Goal: Task Accomplishment & Management: Complete application form

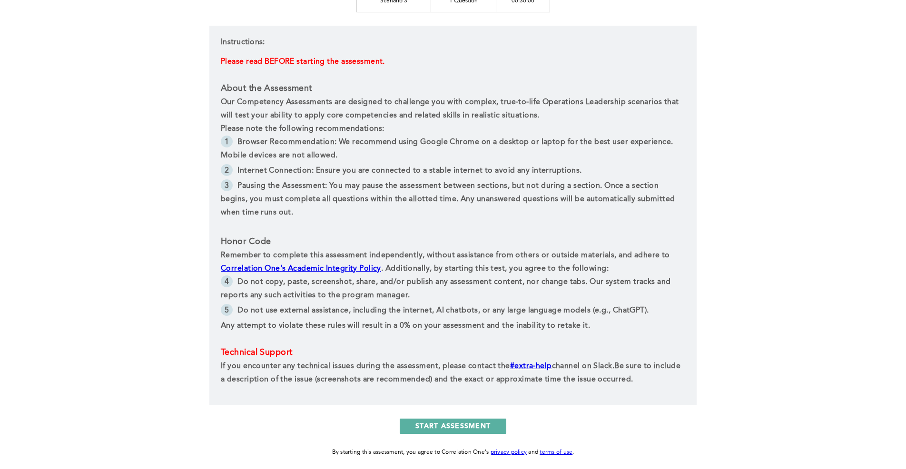
scroll to position [301, 0]
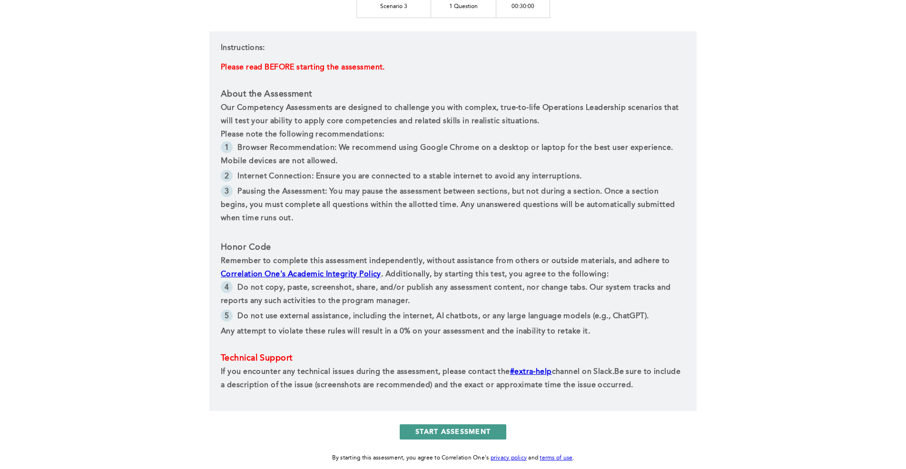
click at [465, 429] on button "START ASSESSMENT" at bounding box center [453, 431] width 107 height 15
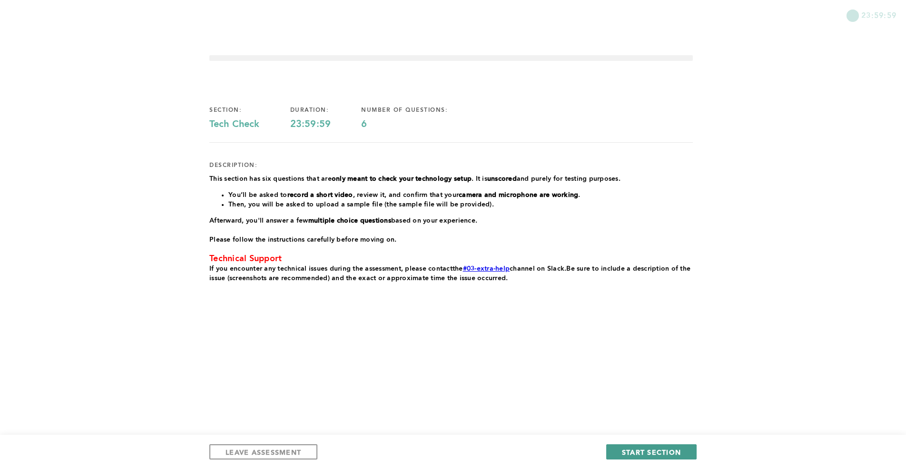
click at [639, 447] on button "START SECTION" at bounding box center [651, 451] width 90 height 15
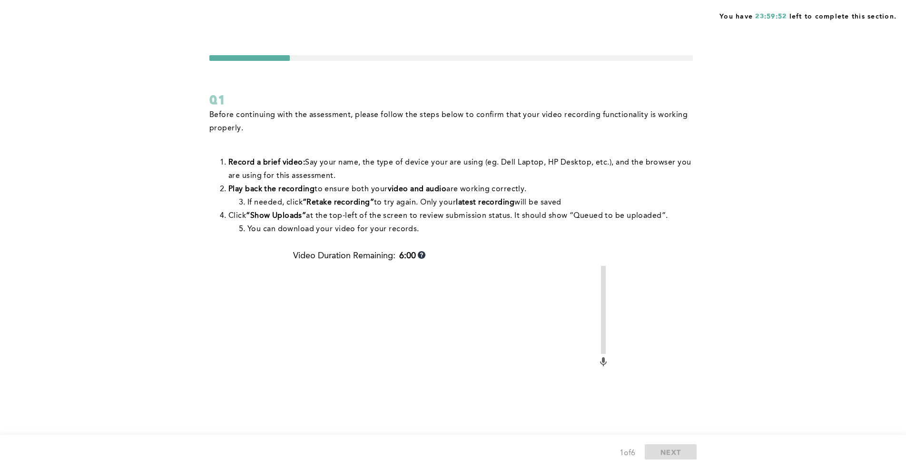
drag, startPoint x: 298, startPoint y: 105, endPoint x: 350, endPoint y: 111, distance: 52.2
click at [302, 105] on div "Q1" at bounding box center [450, 99] width 483 height 17
click at [416, 256] on b "6:00" at bounding box center [407, 256] width 17 height 10
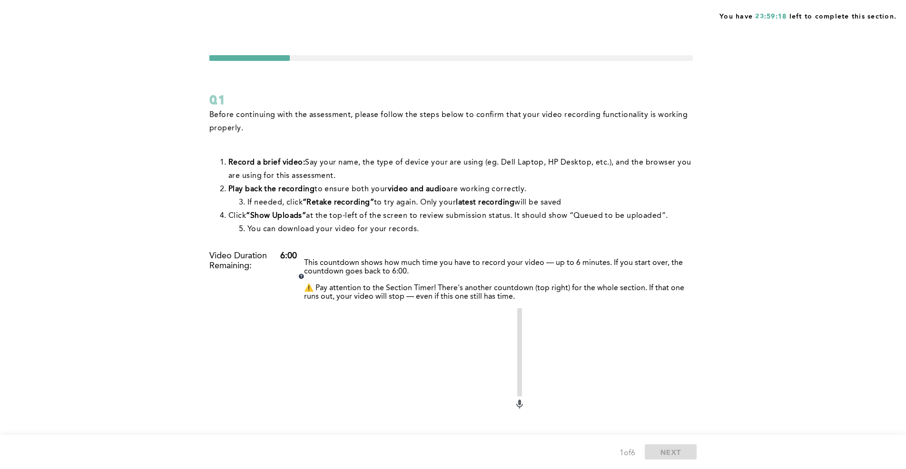
click at [304, 274] on icon at bounding box center [301, 276] width 5 height 5
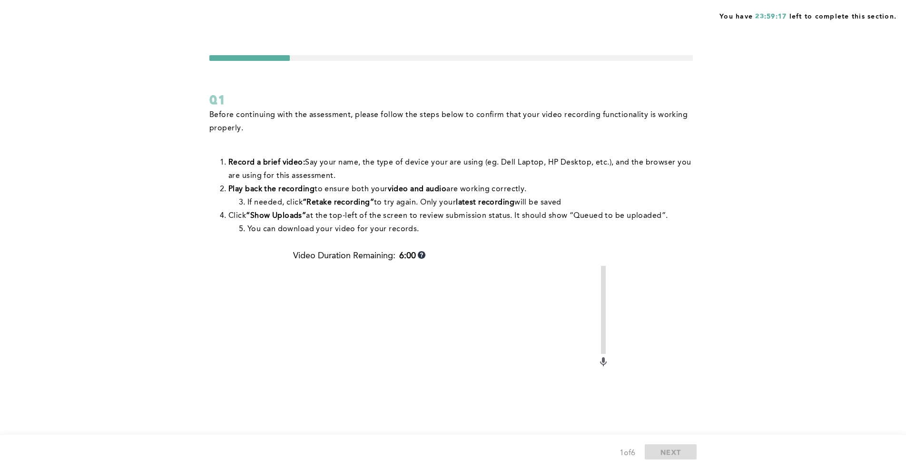
click at [605, 365] on icon at bounding box center [603, 361] width 11 height 11
drag, startPoint x: 605, startPoint y: 365, endPoint x: 665, endPoint y: 416, distance: 78.6
click at [607, 365] on icon at bounding box center [603, 361] width 11 height 11
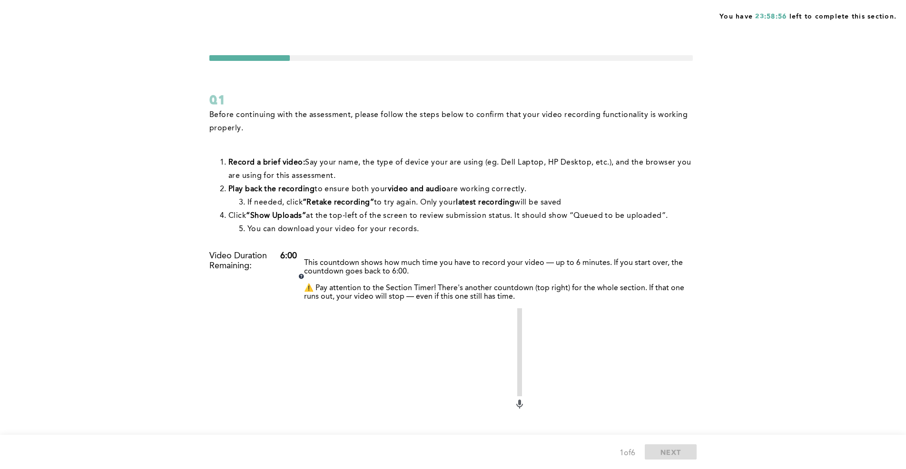
click at [422, 251] on div "This countdown shows how much time you have to record your video — up to 6 minu…" at bounding box center [496, 277] width 394 height 52
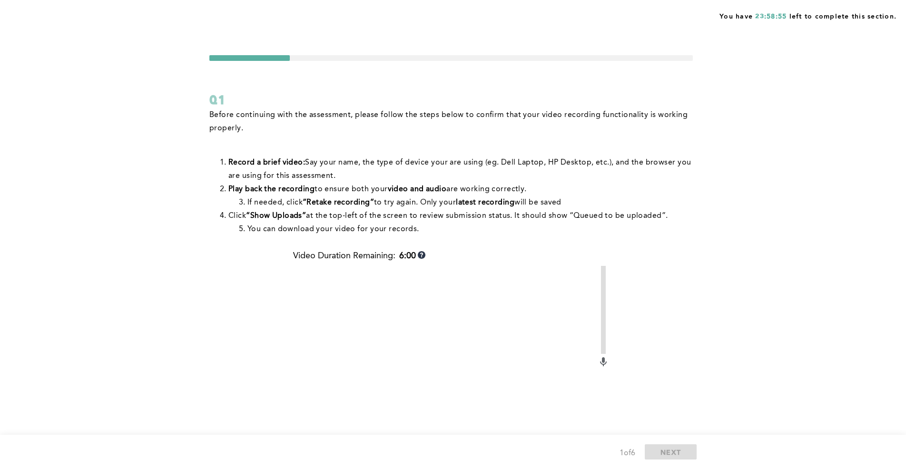
drag, startPoint x: 609, startPoint y: 364, endPoint x: 603, endPoint y: 361, distance: 6.6
click at [603, 362] on div "Before continuing with the assessment, please follow the steps below to confirm…" at bounding box center [450, 337] width 483 height 459
click at [603, 361] on icon at bounding box center [603, 360] width 3 height 6
click at [602, 361] on icon at bounding box center [603, 360] width 3 height 6
drag, startPoint x: 216, startPoint y: 106, endPoint x: 213, endPoint y: 101, distance: 5.5
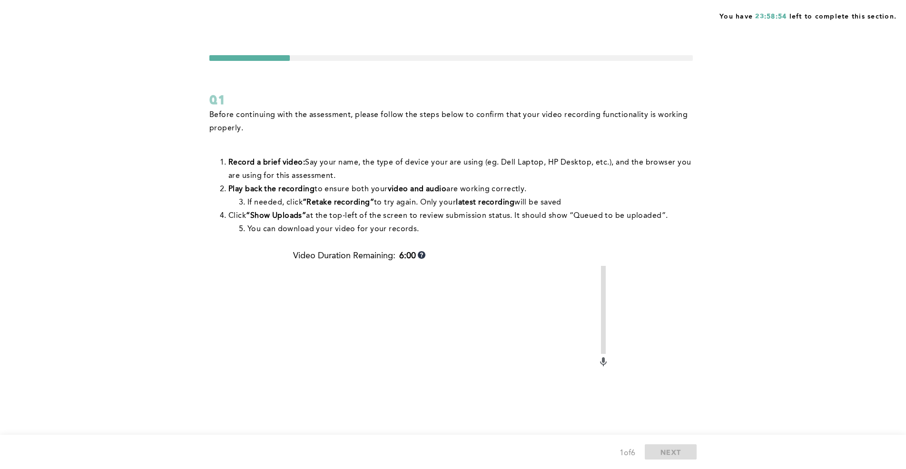
click at [216, 106] on div "Q1" at bounding box center [450, 99] width 483 height 17
click at [462, 82] on form "Q1 Before continuing with the assessment, please follow the steps below to conf…" at bounding box center [450, 311] width 483 height 512
drag, startPoint x: 623, startPoint y: 451, endPoint x: 619, endPoint y: 433, distance: 18.6
click at [623, 450] on div "1 of 6" at bounding box center [627, 453] width 16 height 13
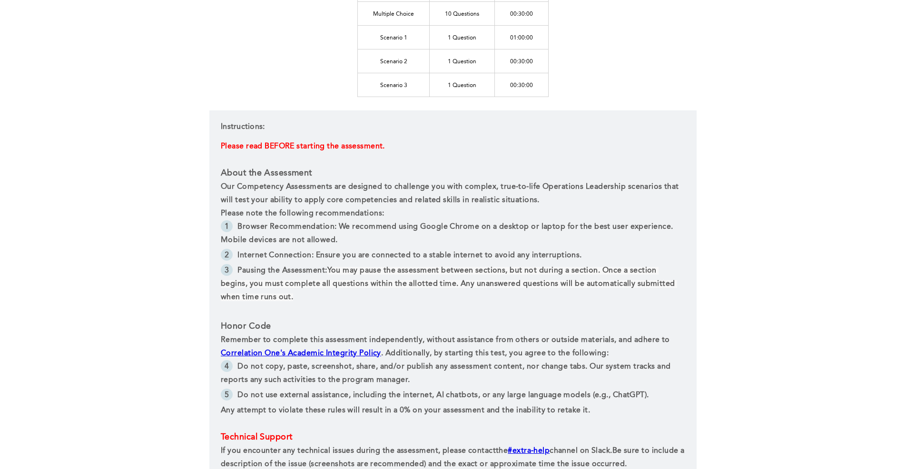
scroll to position [291, 0]
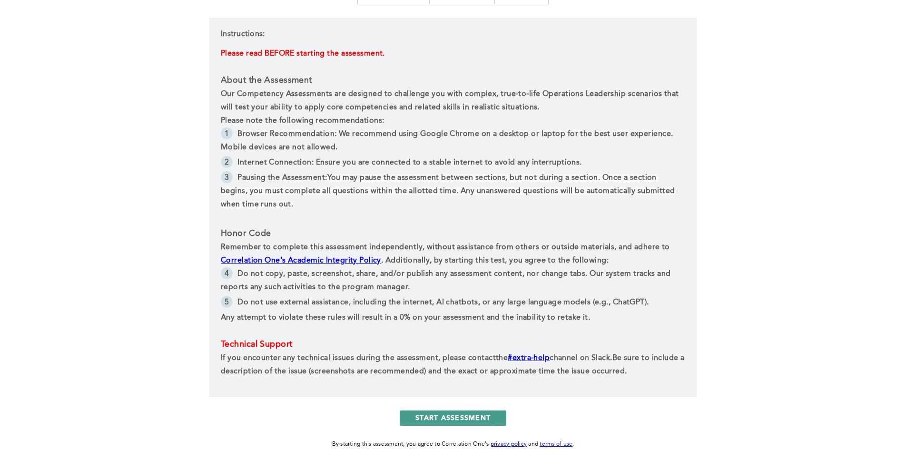
click at [460, 415] on button "START ASSESSMENT" at bounding box center [453, 418] width 107 height 15
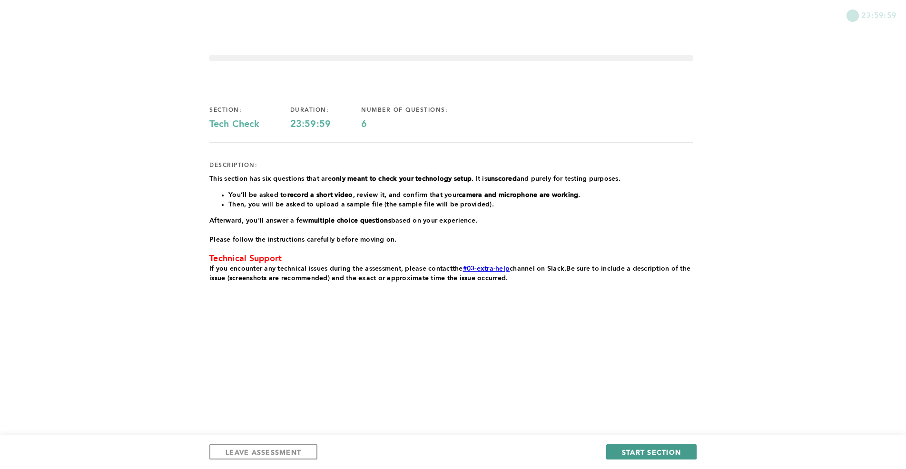
click at [632, 452] on span "START SECTION" at bounding box center [651, 452] width 59 height 9
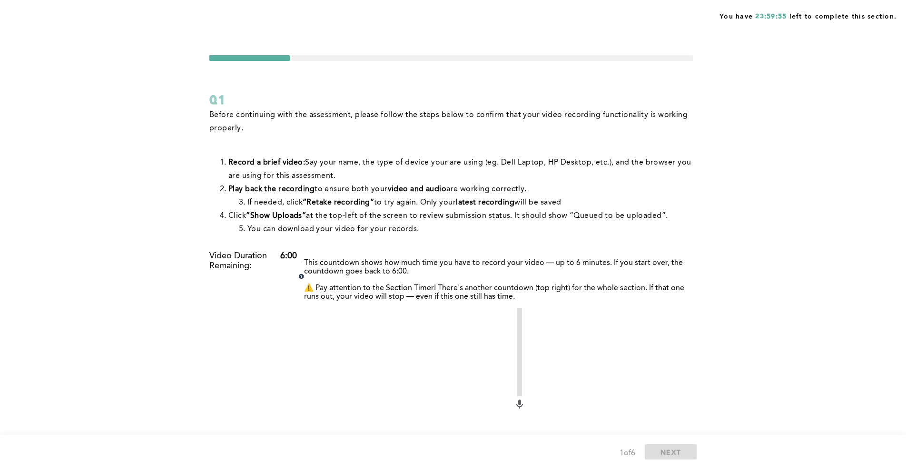
click at [304, 274] on icon at bounding box center [301, 276] width 5 height 5
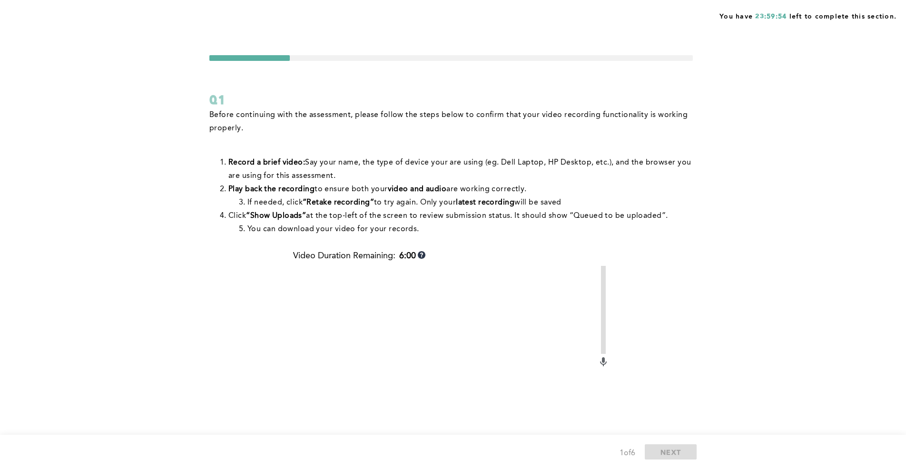
click at [359, 30] on div "You have 23:59:54 left to complete this section. Q1 Before continuing with the …" at bounding box center [453, 315] width 906 height 630
click at [607, 361] on icon at bounding box center [603, 361] width 11 height 11
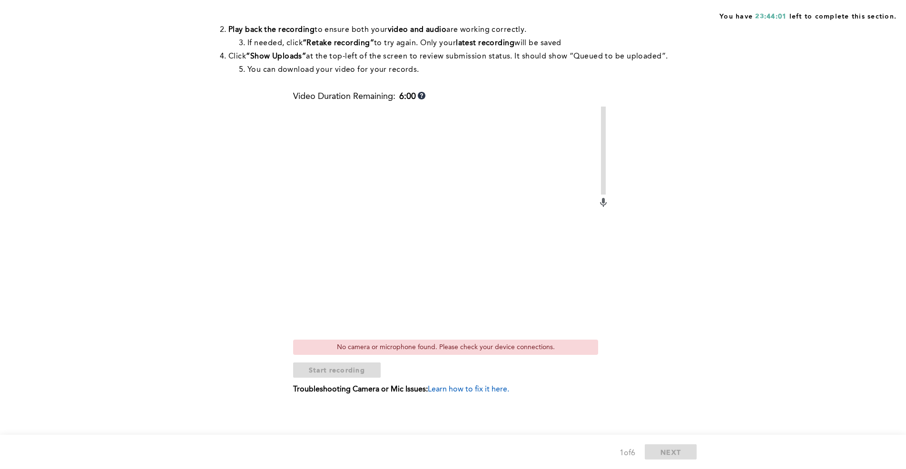
scroll to position [161, 0]
click at [429, 344] on div "No camera or microphone found. Please check your device connections." at bounding box center [445, 345] width 305 height 15
drag, startPoint x: 392, startPoint y: 236, endPoint x: 399, endPoint y: 235, distance: 7.3
click at [395, 237] on video at bounding box center [445, 219] width 305 height 228
click at [472, 387] on span "Learn how to fix it here." at bounding box center [468, 388] width 81 height 8
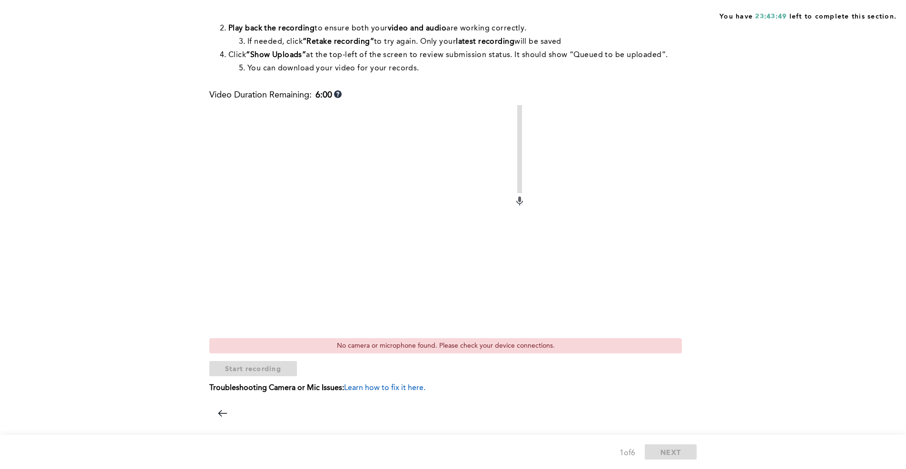
drag, startPoint x: 291, startPoint y: 147, endPoint x: 657, endPoint y: 133, distance: 366.1
click at [289, 400] on div at bounding box center [450, 400] width 483 height 0
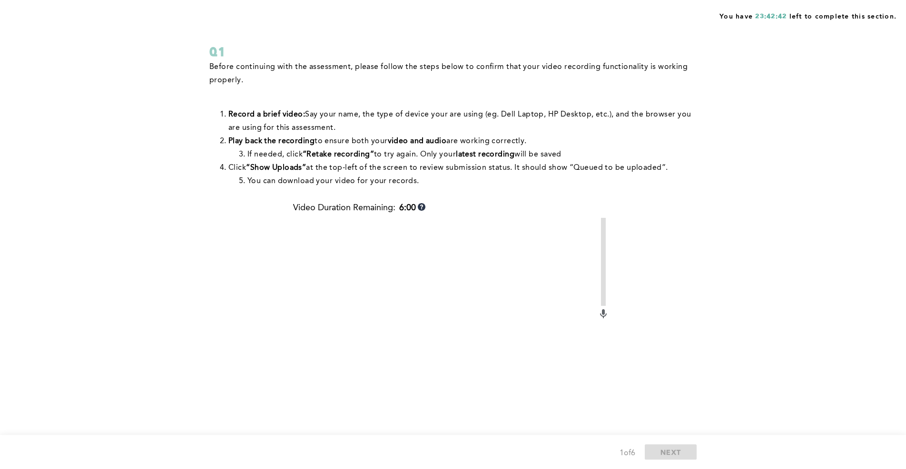
scroll to position [49, 0]
drag, startPoint x: 23, startPoint y: 14, endPoint x: 26, endPoint y: 0, distance: 14.1
click at [23, 13] on div "You have 23:42:40 left to complete this section." at bounding box center [453, 12] width 906 height 24
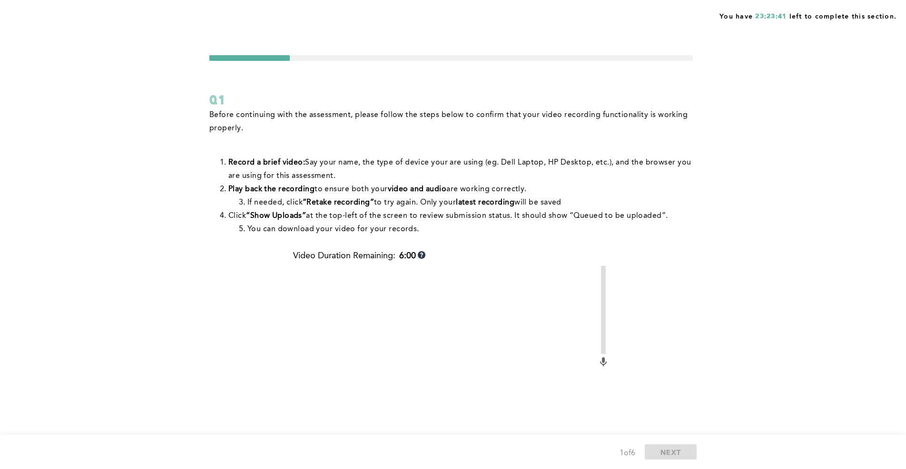
click at [39, 49] on div "You have 23:23:41 left to complete this section. Q1 Before continuing with the …" at bounding box center [453, 315] width 906 height 630
